Goal: Find specific page/section: Find specific page/section

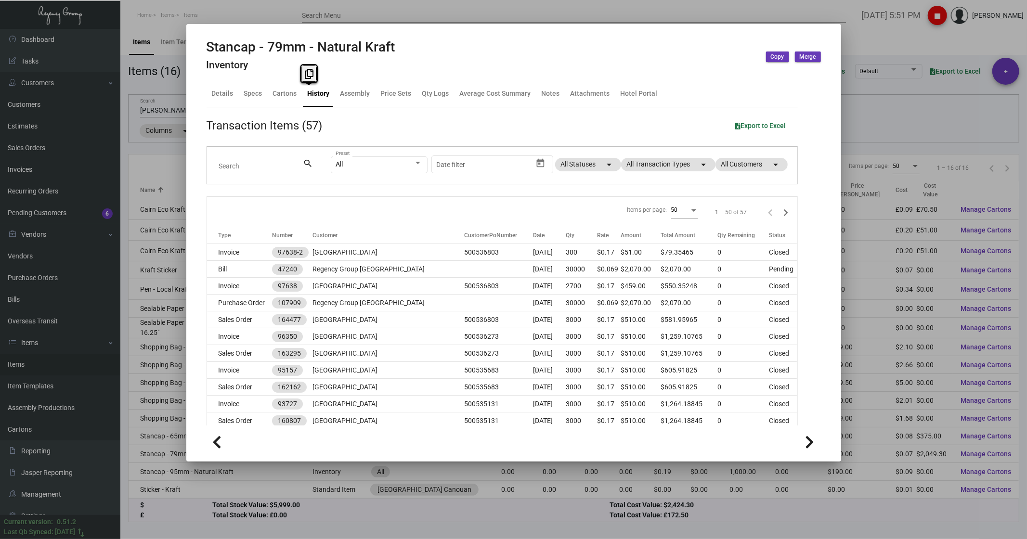
click at [244, 7] on div at bounding box center [513, 269] width 1027 height 539
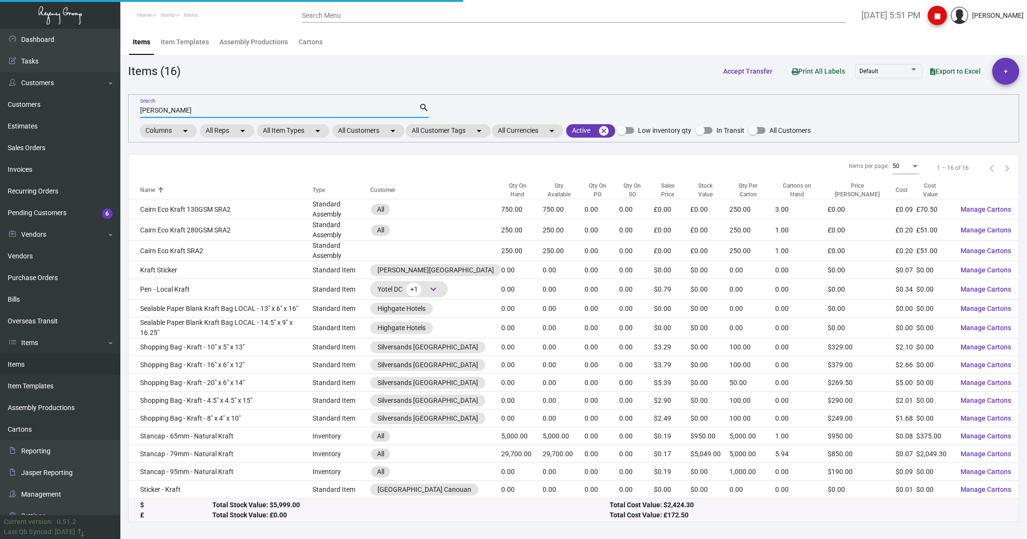
click at [193, 107] on input "[PERSON_NAME]" at bounding box center [279, 111] width 279 height 8
click at [191, 108] on input "[PERSON_NAME]" at bounding box center [279, 111] width 279 height 8
type input "[MEDICAL_DATA]"
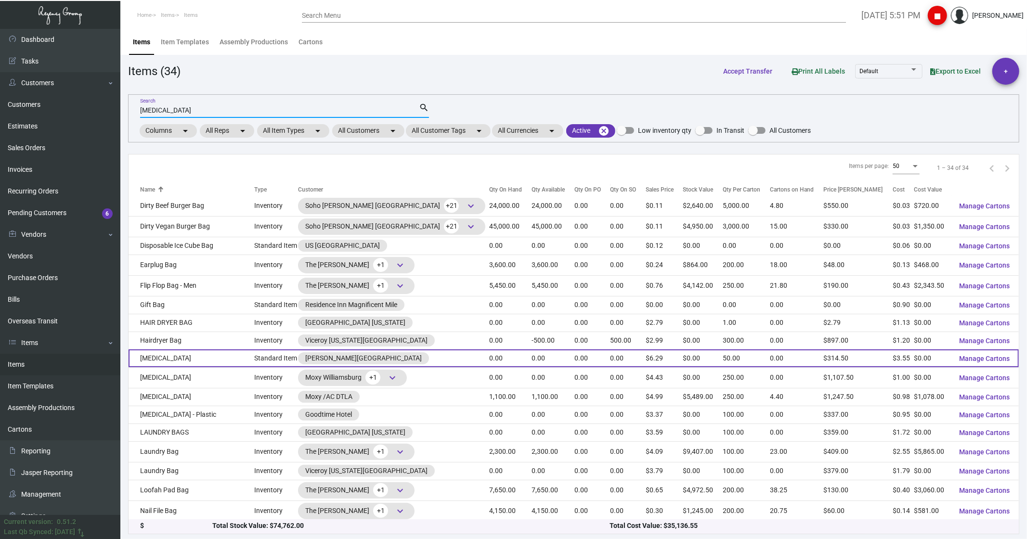
scroll to position [160, 0]
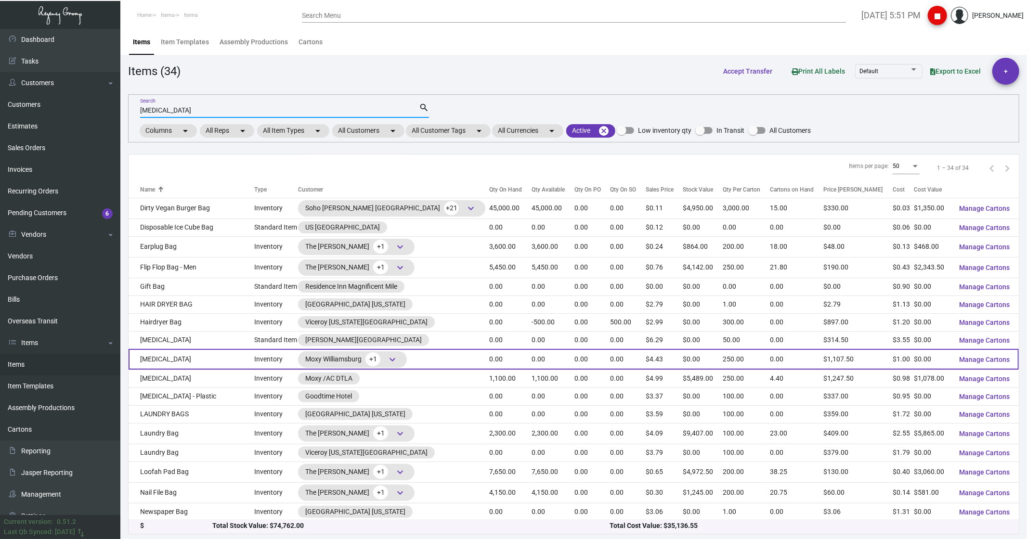
click at [164, 362] on td "[MEDICAL_DATA]" at bounding box center [192, 359] width 126 height 21
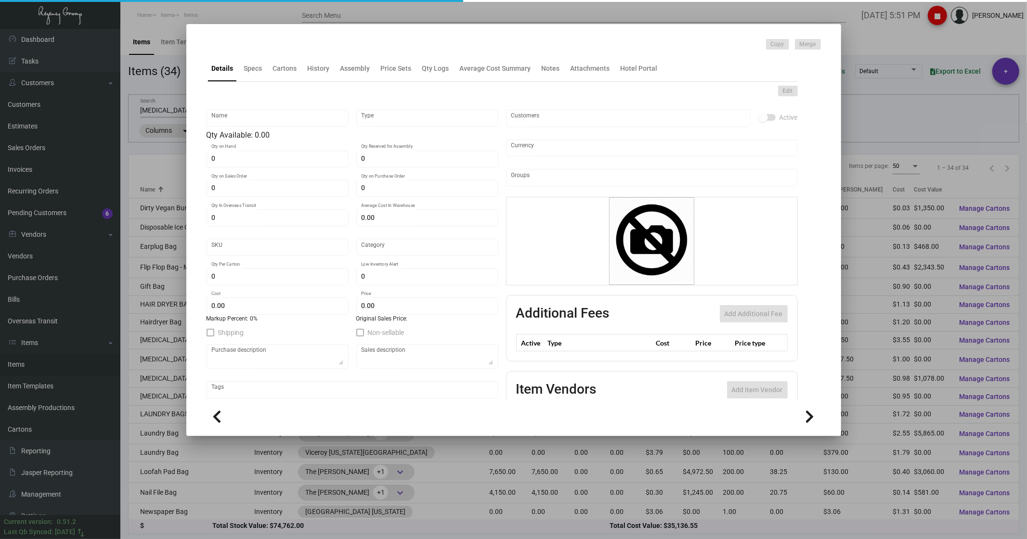
type input "[MEDICAL_DATA]"
type input "Inventory"
type input "$ 1.00"
type input "Moxy0026"
type input "Standard"
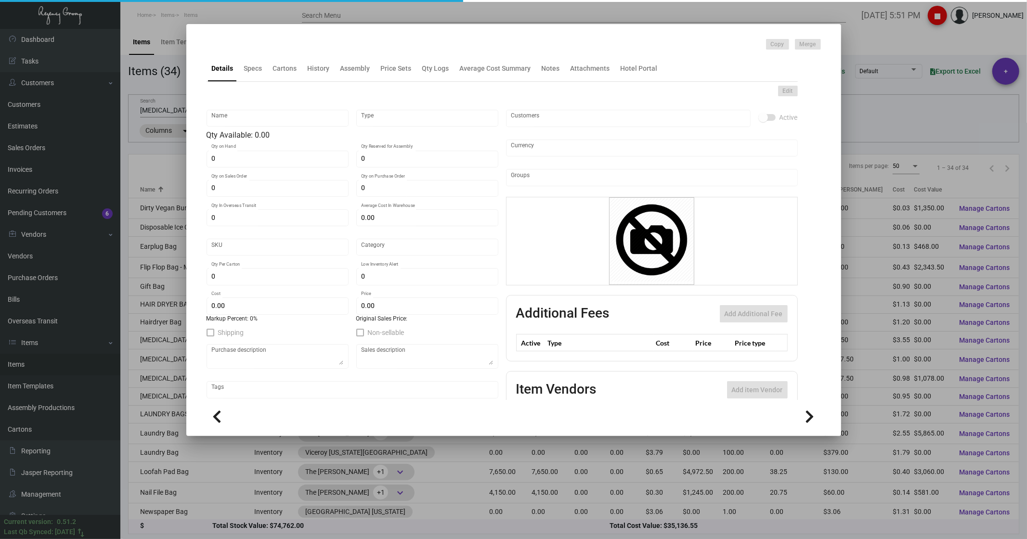
type input "250"
type input "$ 1.00"
type input "$ 4.43"
checkbox input "true"
type input "United States Dollar $"
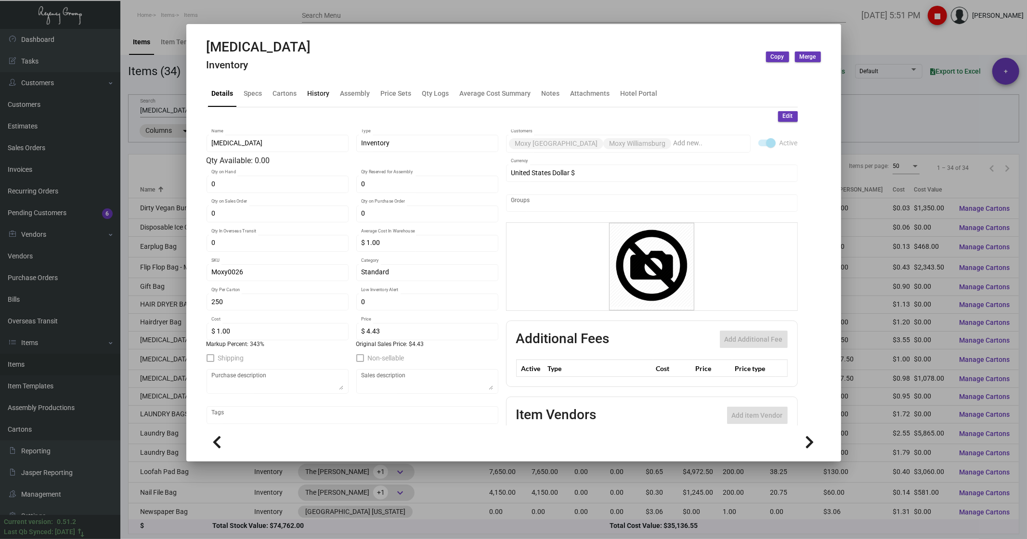
click at [315, 89] on div "History" at bounding box center [319, 94] width 22 height 10
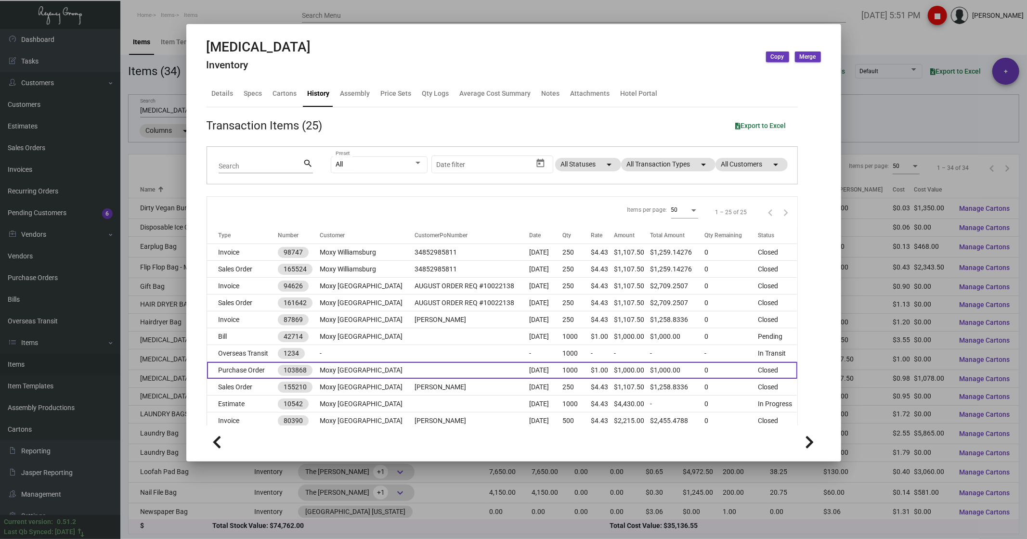
click at [236, 372] on td "Purchase Order" at bounding box center [242, 370] width 71 height 17
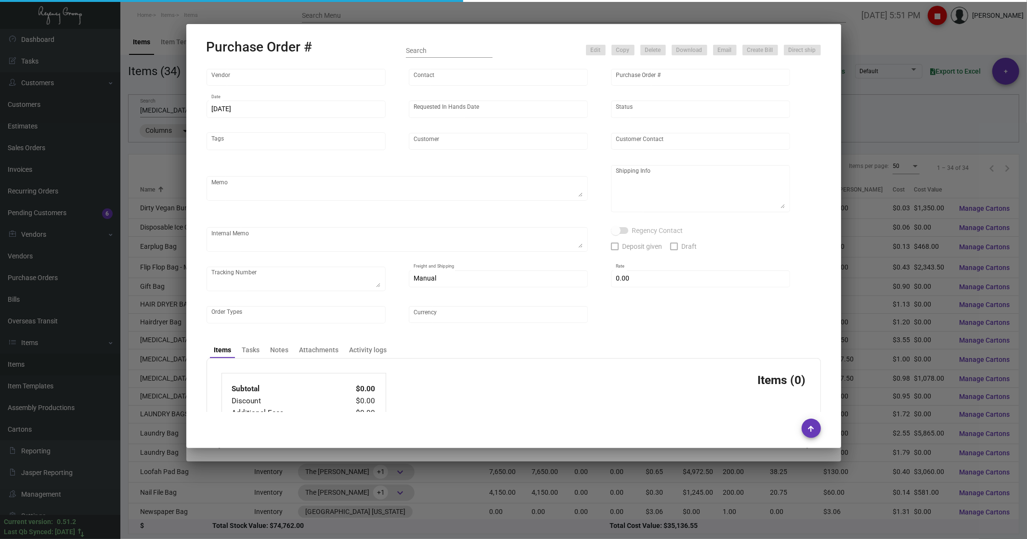
type input "Home Dollar"
type input "Flora -"
type input "103868"
type input "[DATE]"
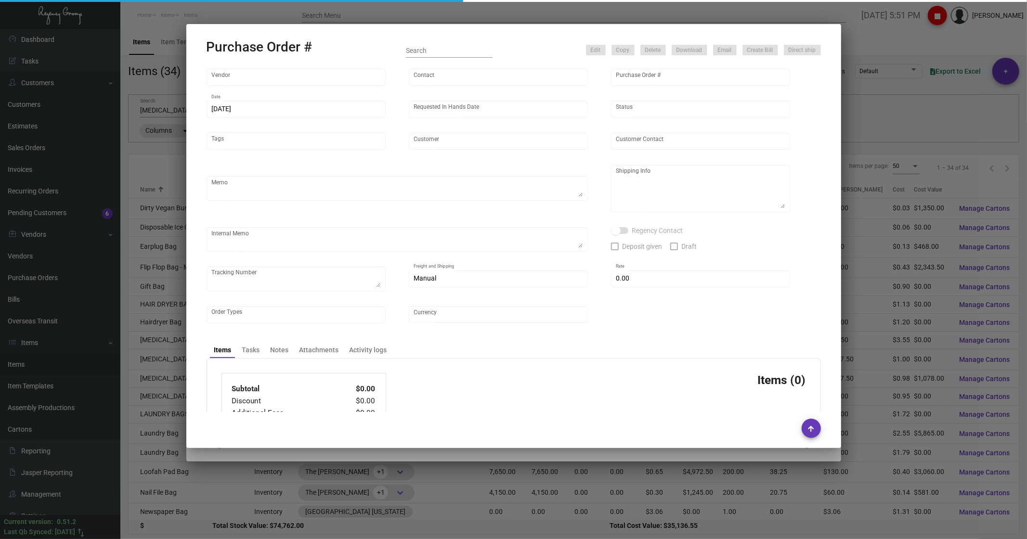
type input "Moxy [GEOGRAPHIC_DATA]"
type textarea "Please ship by air to our NJ warehouse."
type textarea "Regency Group NJ - [PERSON_NAME] [STREET_ADDRESS]"
type textarea "production-ready date: 3/27 ETA: 4/7 [DATE] Shipped from Vendor by UPS TK#1Z1AY…"
checkbox input "true"
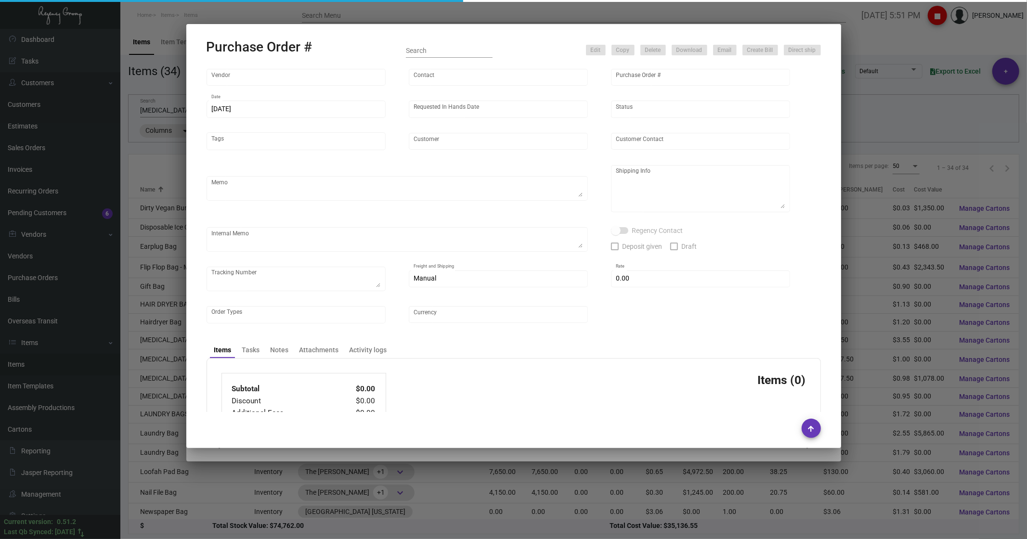
type input "$ 0.00"
type input "United States Dollar $"
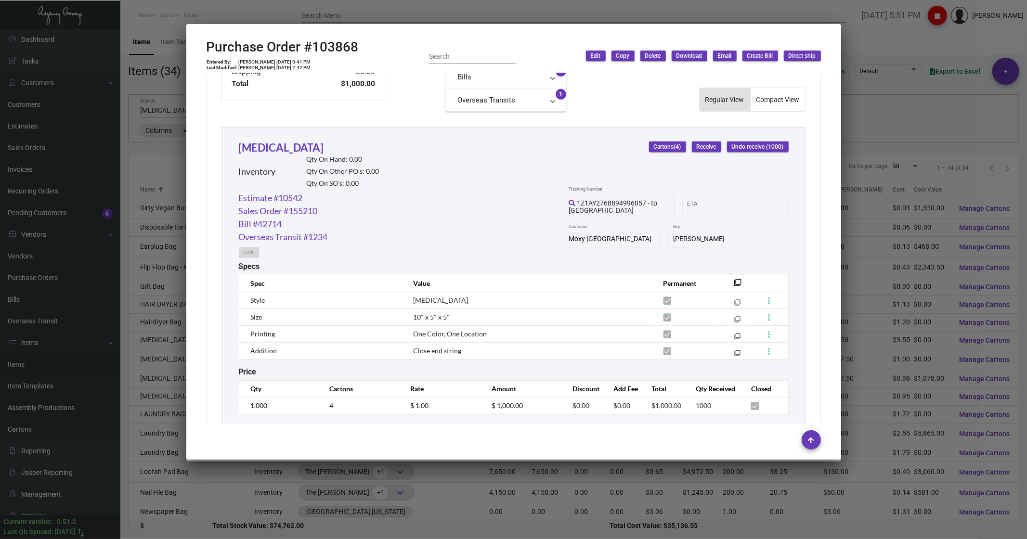
scroll to position [428, 0]
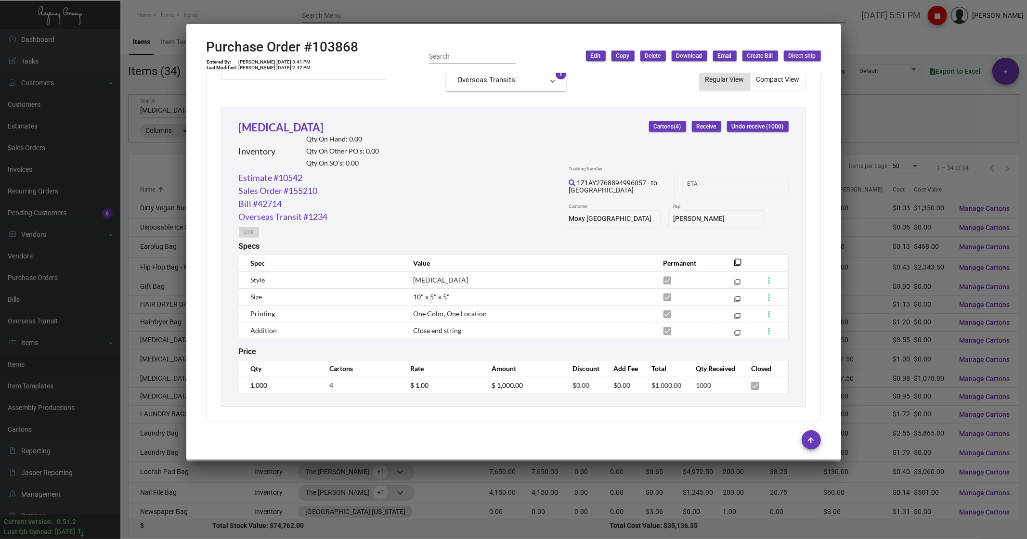
click at [939, 39] on div at bounding box center [513, 269] width 1027 height 539
